Goal: Transaction & Acquisition: Purchase product/service

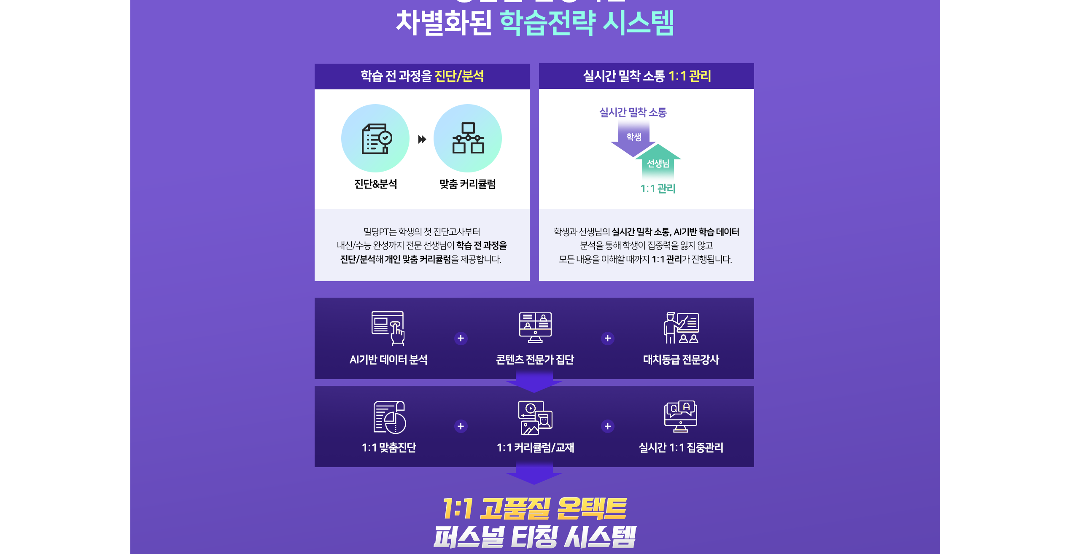
scroll to position [1319, 0]
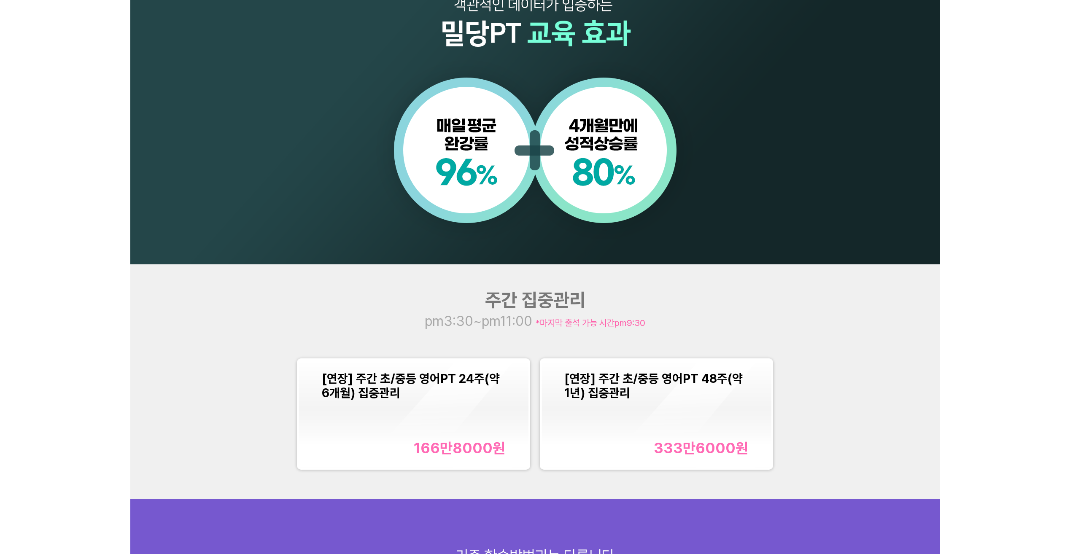
scroll to position [897, 0]
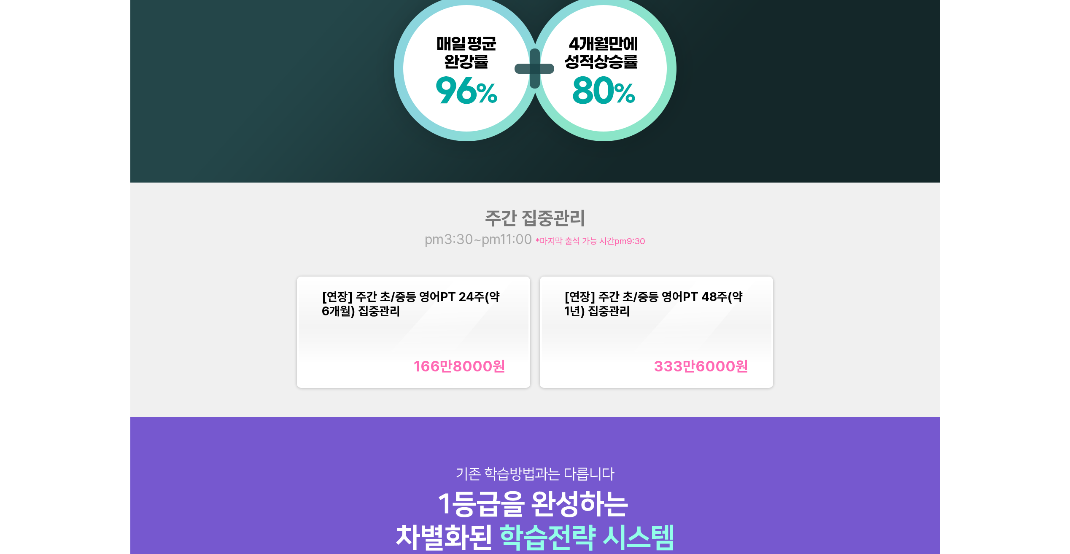
click at [363, 302] on span "[연장] 주간 초/중등 영어PT 24주(약 6개월) 집중관리" at bounding box center [411, 304] width 178 height 29
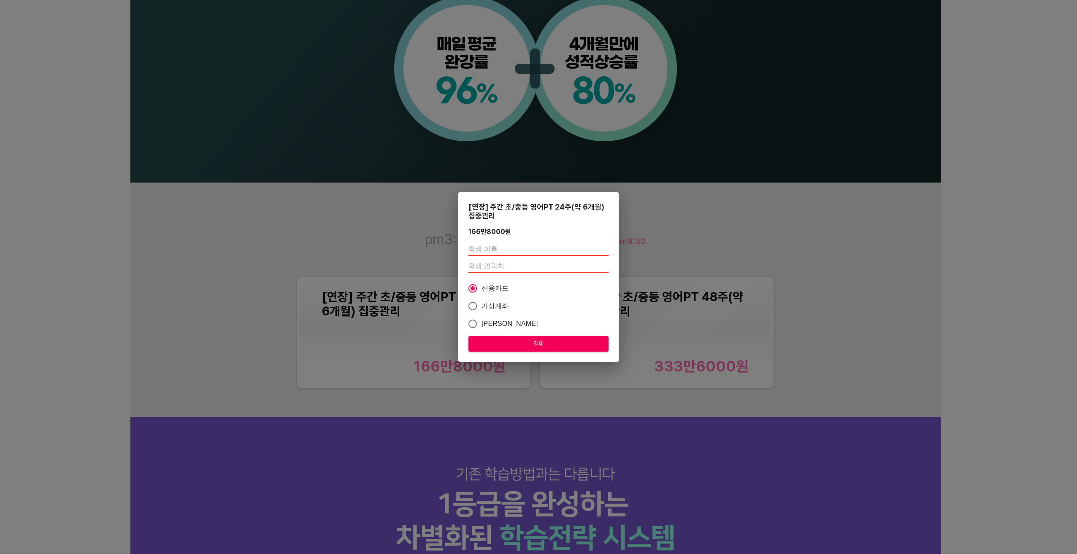
click at [491, 247] on input "text" at bounding box center [538, 249] width 140 height 13
type input "[PERSON_NAME]"
click at [497, 267] on input "number" at bounding box center [538, 265] width 140 height 13
type input "01034376021"
drag, startPoint x: 548, startPoint y: 196, endPoint x: 560, endPoint y: 259, distance: 64.1
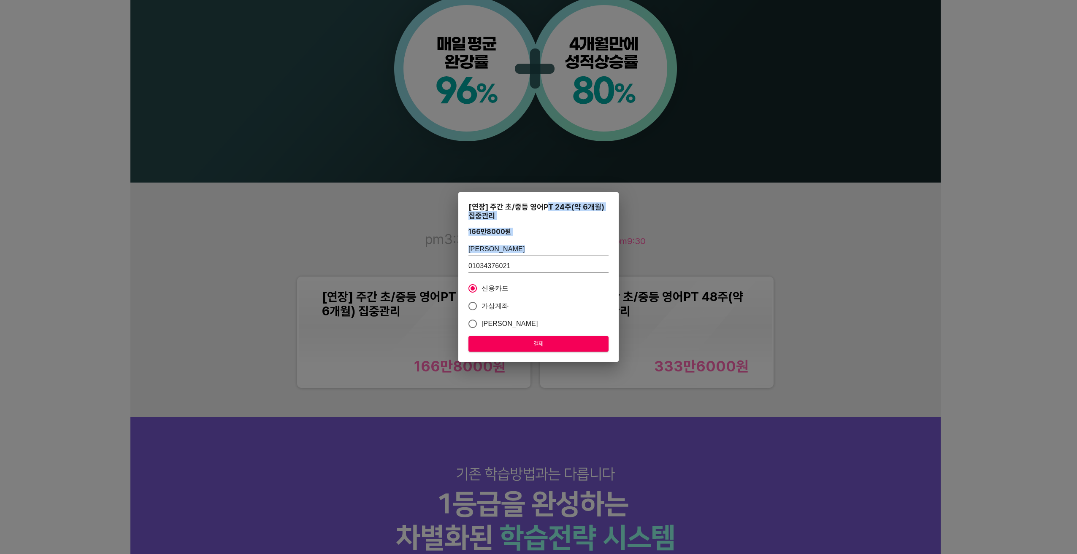
click at [560, 259] on div "[연장] 주간 초/중등 영어PT 24주(약 6개월) 집중관리 166만8000 원 정채윤 01034376021 신용카드 가상계좌 카카오페이 결제" at bounding box center [538, 277] width 160 height 170
click at [536, 342] on span "결제" at bounding box center [538, 344] width 127 height 11
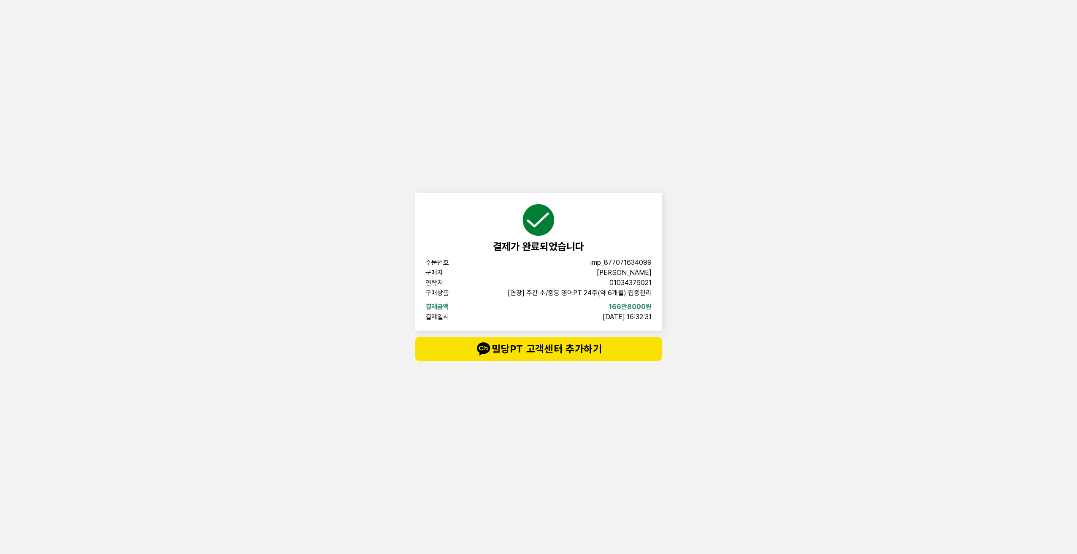
click at [147, 371] on div "결제가 완료되었습니다 주문번호 imp_[PHONE_NUMBER] 구매자 [PERSON_NAME] 연락처 01034376021 구매상품 [연장]…" at bounding box center [538, 277] width 1077 height 554
